Goal: Navigation & Orientation: Find specific page/section

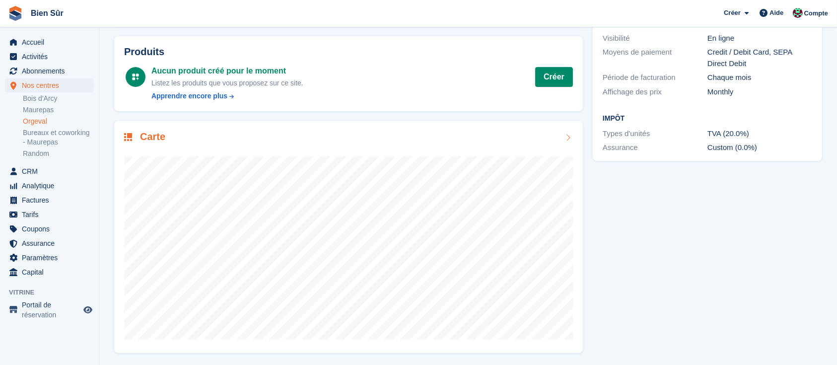
scroll to position [143, 0]
click at [40, 86] on span "Nos centres" at bounding box center [52, 85] width 60 height 14
click at [43, 121] on link "Orgeval" at bounding box center [58, 121] width 71 height 9
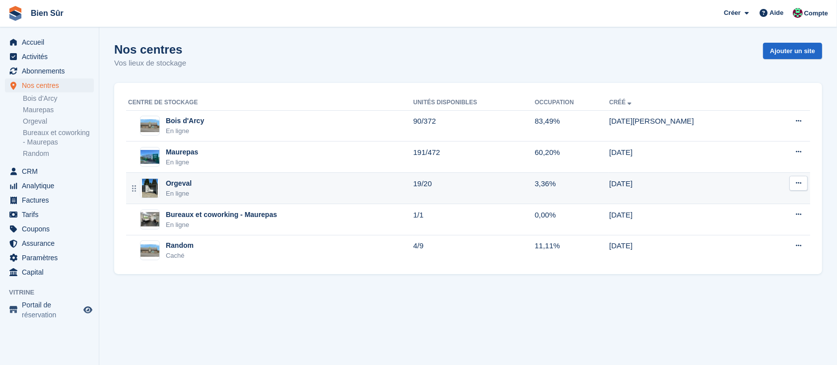
click at [181, 180] on div "Orgeval" at bounding box center [179, 183] width 26 height 10
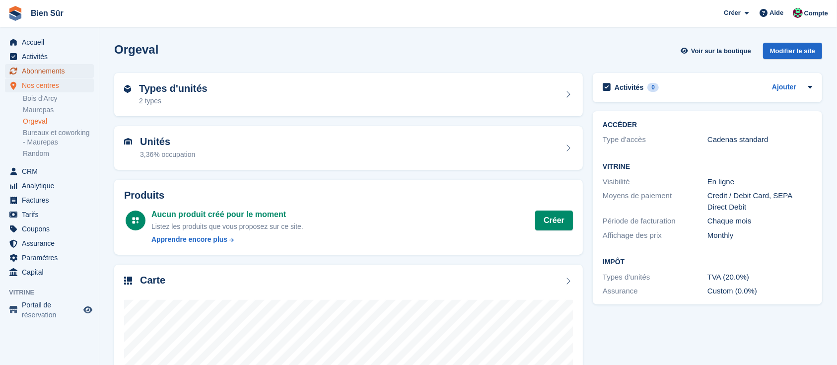
click at [30, 76] on span "Abonnements" at bounding box center [52, 71] width 60 height 14
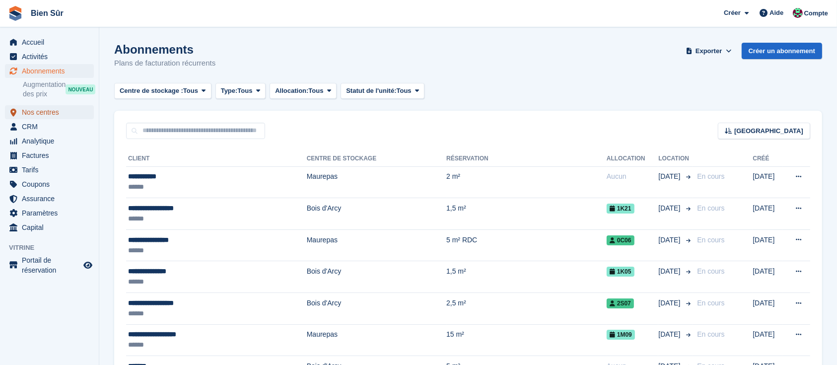
click at [32, 111] on span "Nos centres" at bounding box center [52, 112] width 60 height 14
